Goal: Information Seeking & Learning: Learn about a topic

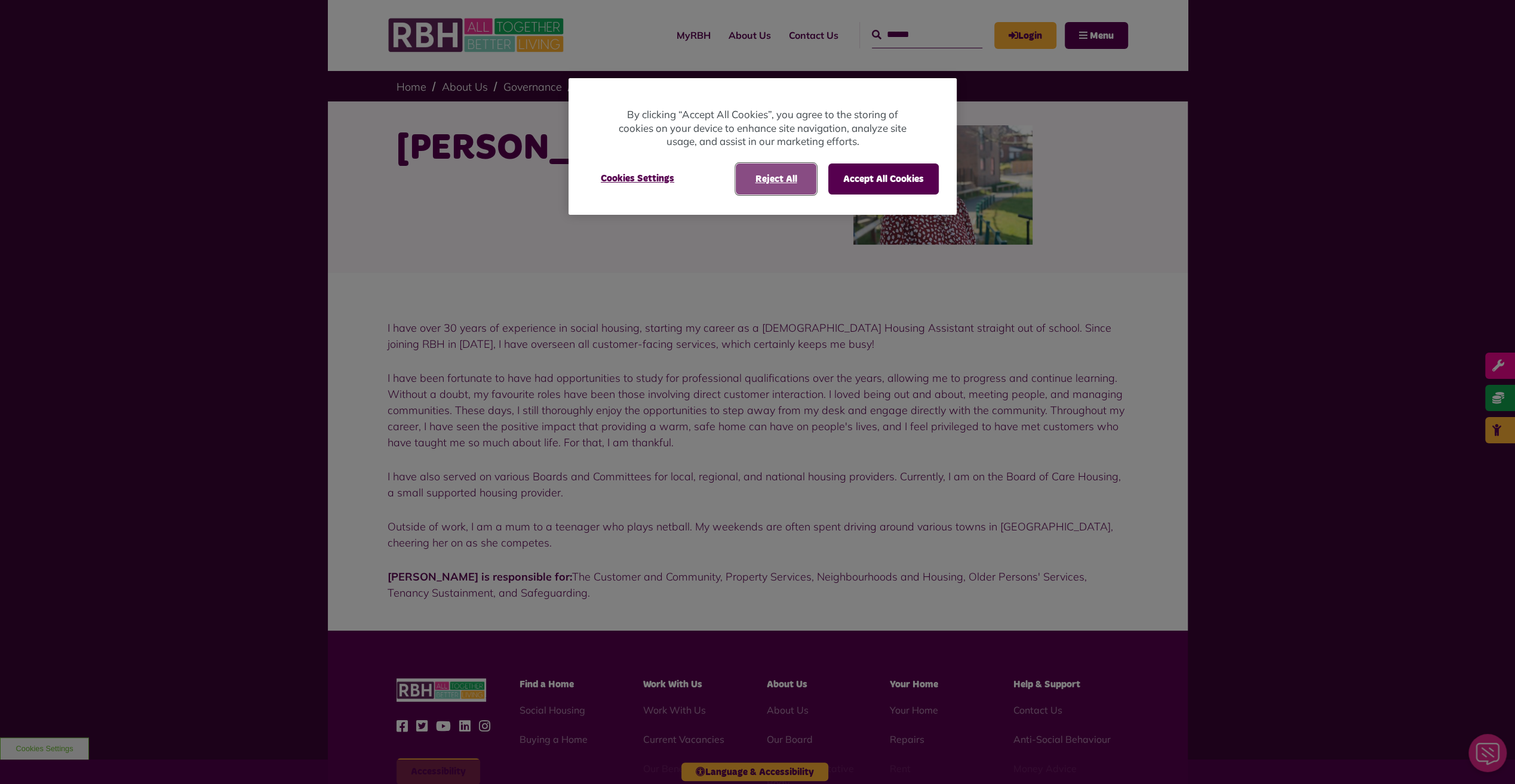
click at [760, 179] on button "Reject All" at bounding box center [776, 179] width 81 height 31
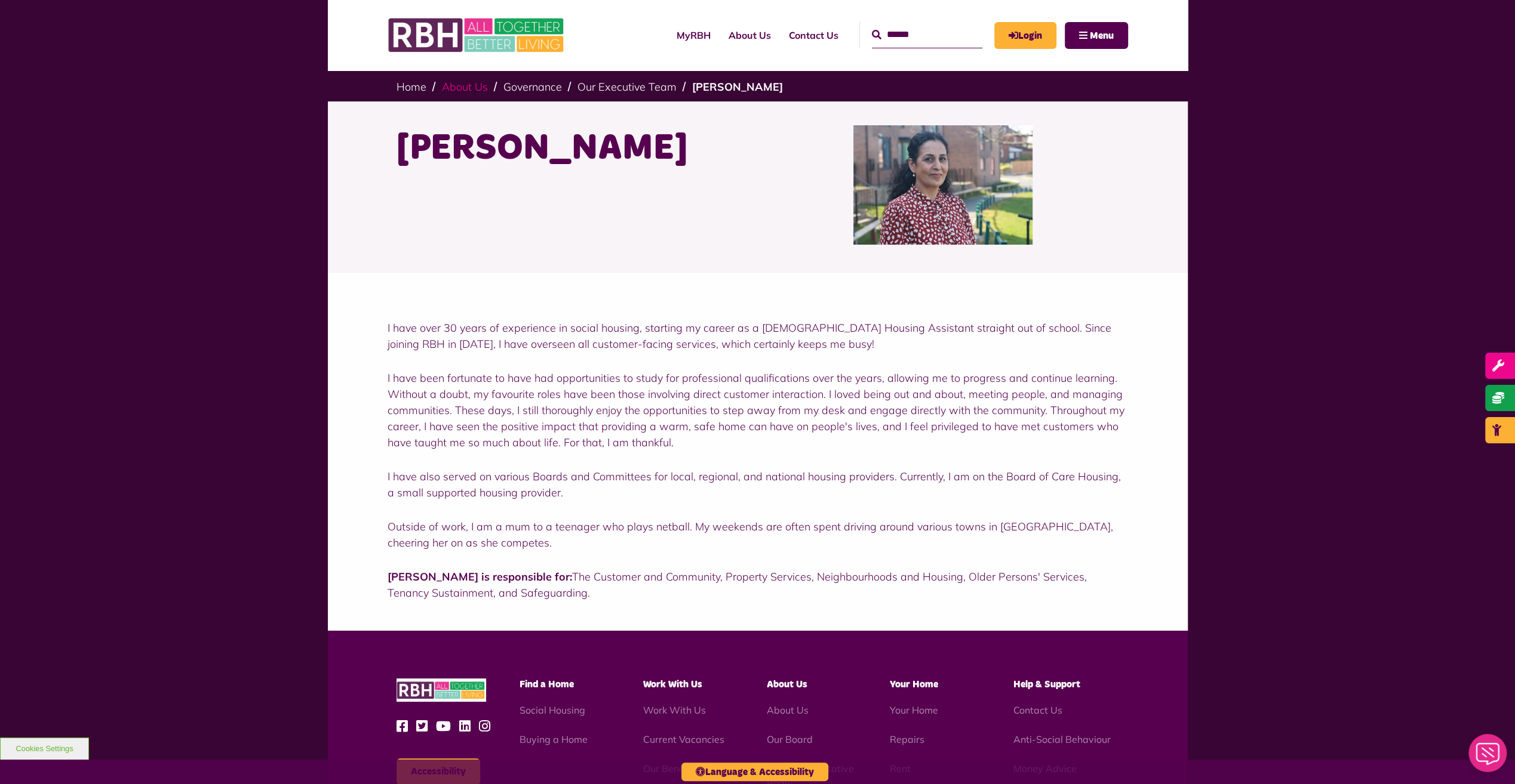
click at [456, 92] on link "About Us" at bounding box center [464, 87] width 46 height 13
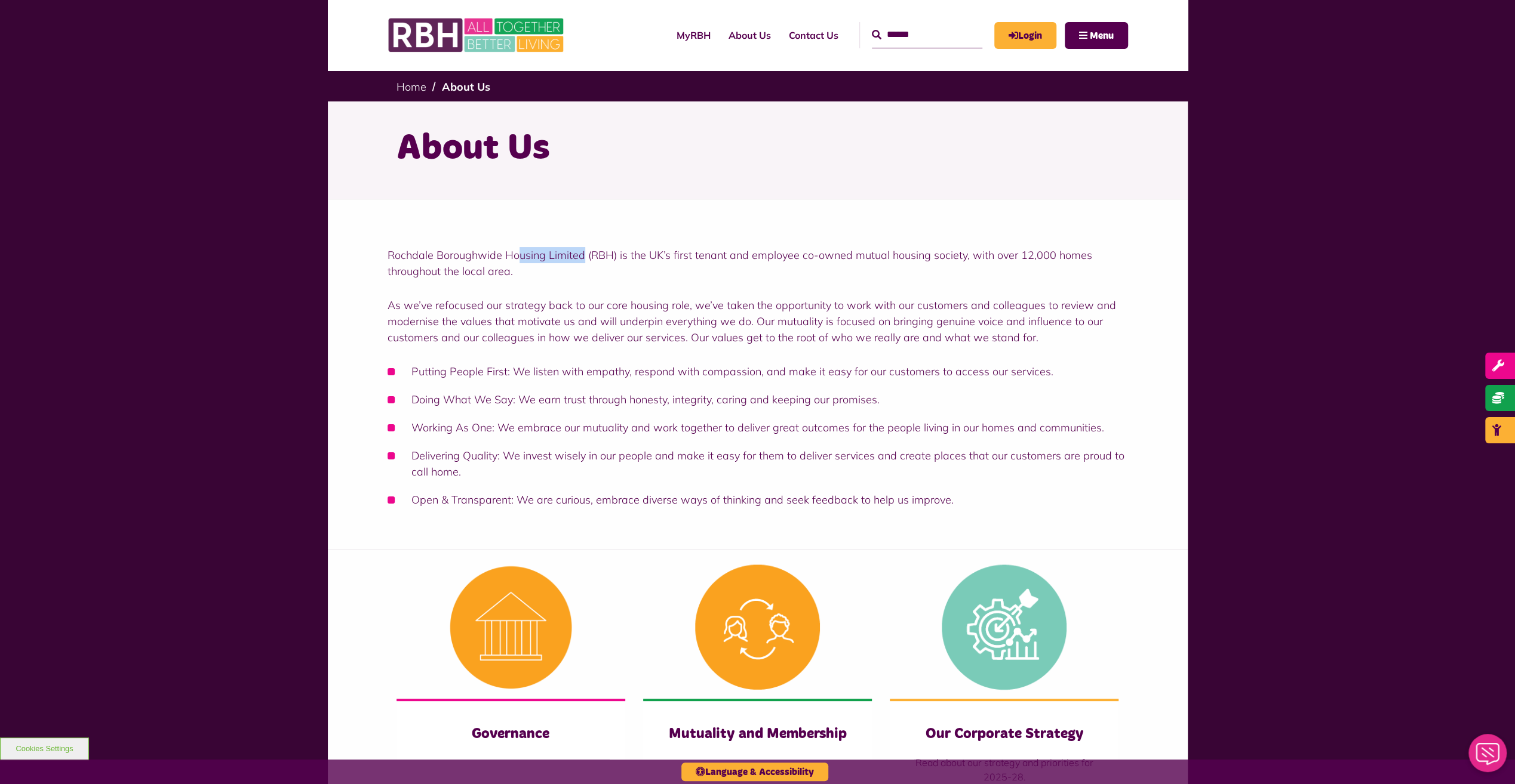
drag, startPoint x: 581, startPoint y: 255, endPoint x: 517, endPoint y: 255, distance: 64.0
click at [517, 255] on p "Rochdale Boroughwide Housing Limited (RBH) is the UK’s first tenant and employe…" at bounding box center [758, 263] width 740 height 32
click at [543, 255] on p "Rochdale Boroughwide Housing Limited (RBH) is the UK’s first tenant and employe…" at bounding box center [758, 263] width 740 height 32
drag, startPoint x: 543, startPoint y: 255, endPoint x: 359, endPoint y: 254, distance: 184.0
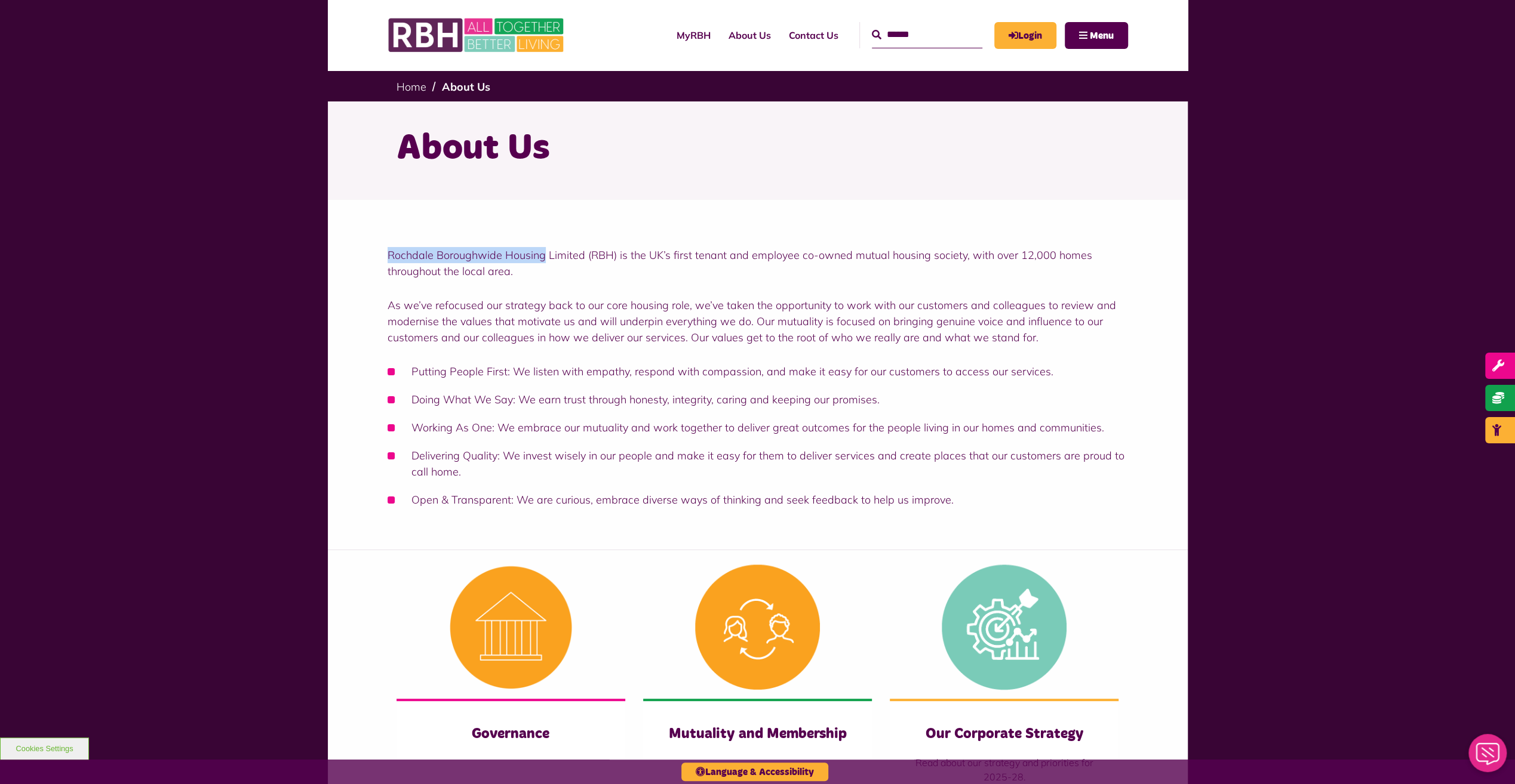
click at [359, 254] on div "Rochdale Boroughwide Housing Limited (RBH) is the UK’s first tenant and employe…" at bounding box center [758, 375] width 860 height 350
copy p "Rochdale Boroughwide Housing"
